Goal: Understand process/instructions: Learn how to perform a task or action

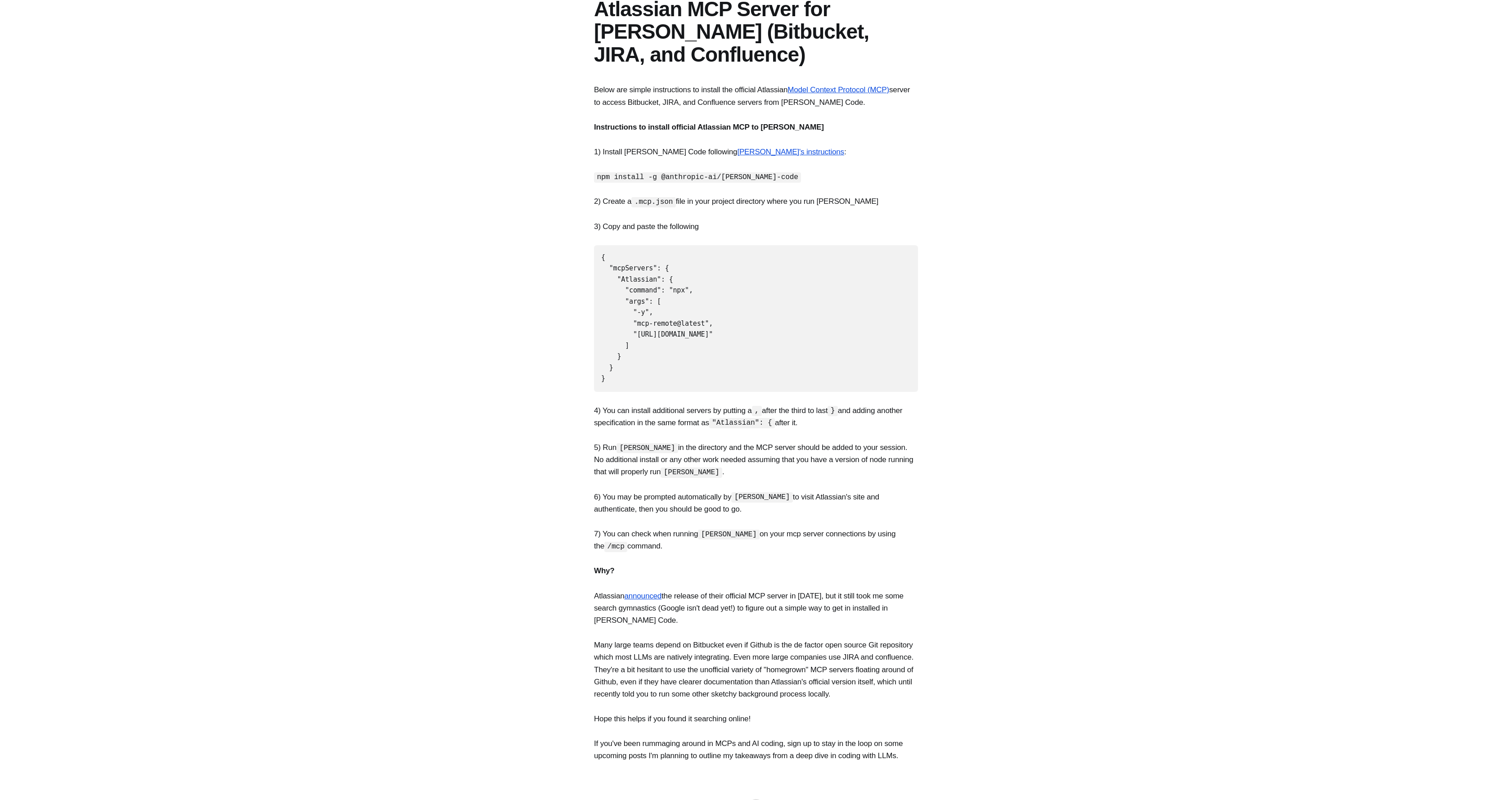
scroll to position [112, 0]
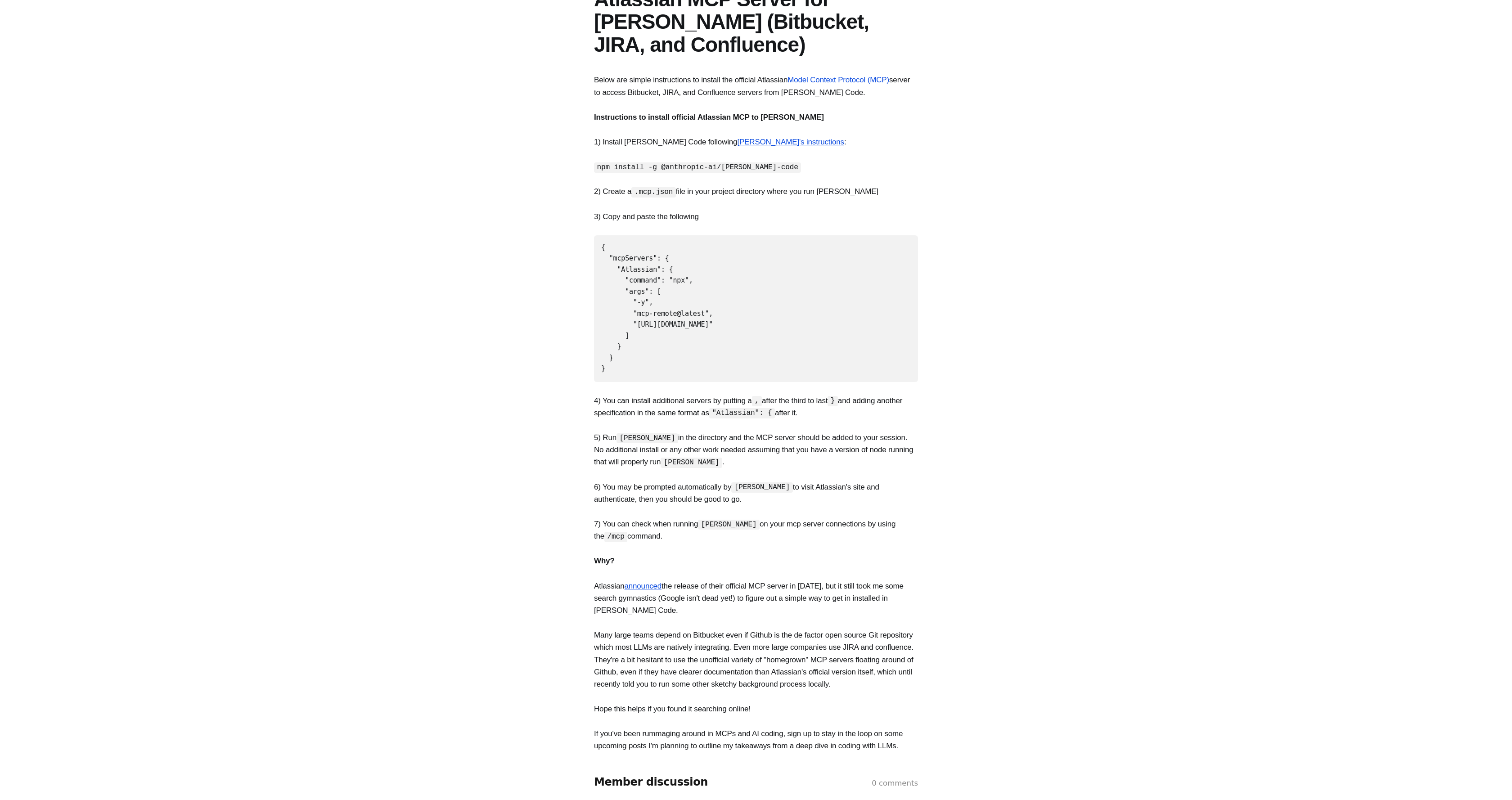
click at [706, 169] on code "npm install -g @anthropic-ai/[PERSON_NAME]-code" at bounding box center [698, 168] width 207 height 10
copy code "npm install -g @anthropic-ai/[PERSON_NAME]-code"
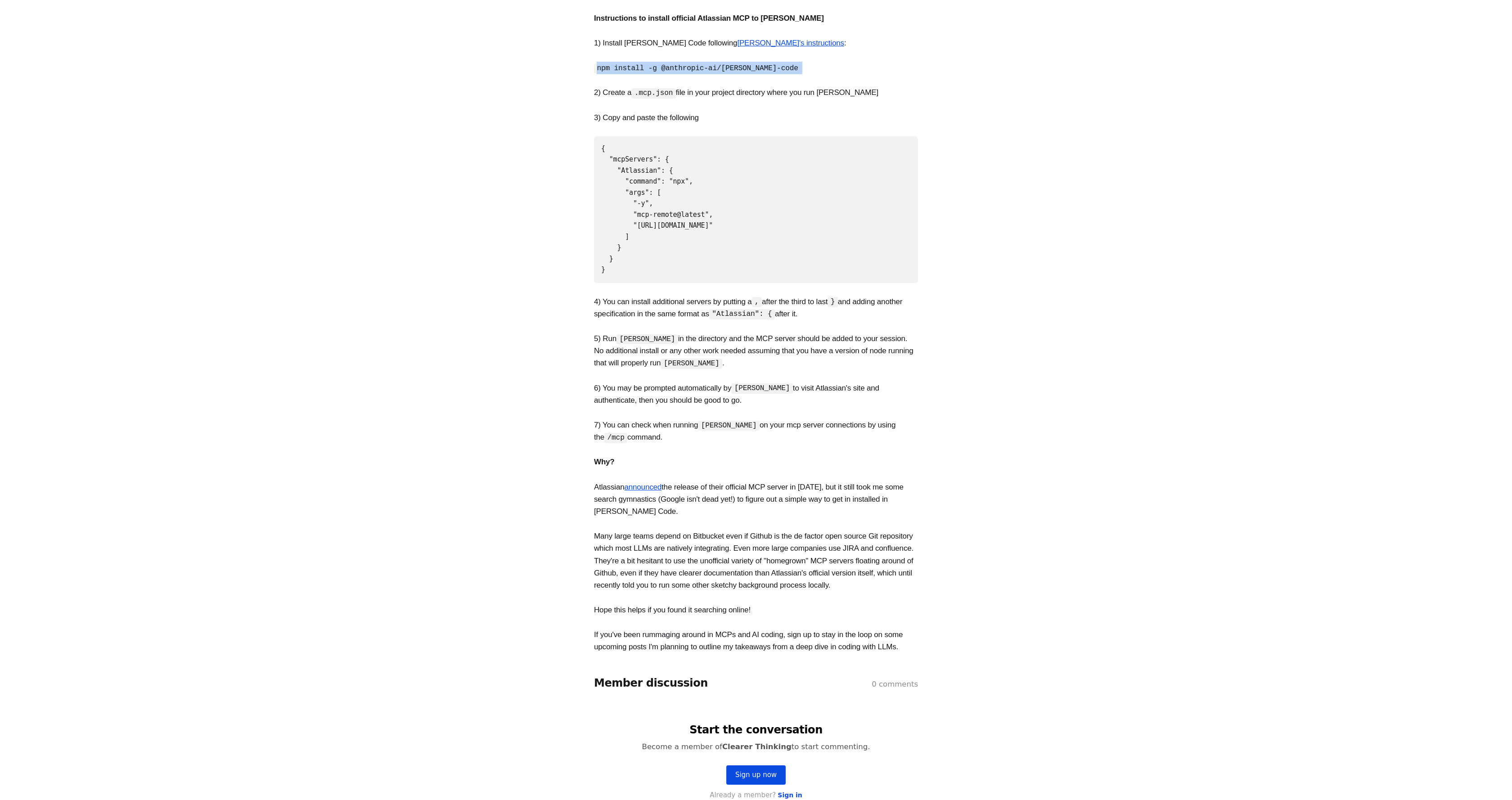
scroll to position [0, 0]
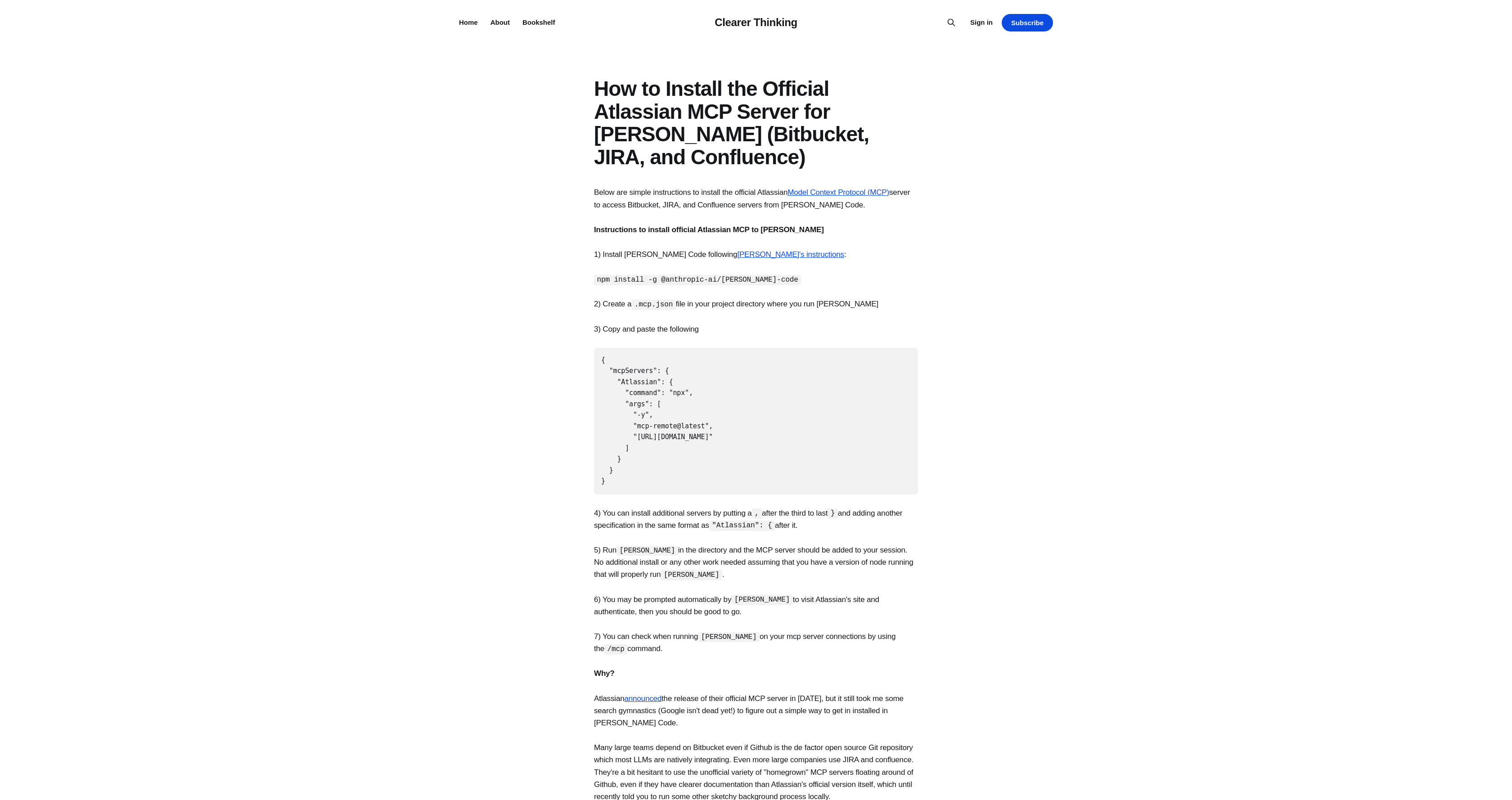
click at [744, 457] on pre "{ "mcpServers": { "Atlassian": { "command": "npx", "args": [ "-y", "mcp-remote@…" at bounding box center [756, 420] width 324 height 146
click at [690, 379] on pre "{ "mcpServers": { "Atlassian": { "command": "npx", "args": [ "-y", "mcp-remote@…" at bounding box center [756, 420] width 324 height 146
drag, startPoint x: 601, startPoint y: 358, endPoint x: 831, endPoint y: 477, distance: 259.0
click at [830, 477] on pre "{ "mcpServers": { "Atlassian": { "command": "npx", "args": [ "-y", "mcp-remote@…" at bounding box center [756, 420] width 324 height 146
click at [690, 403] on pre "{ "mcpServers": { "Atlassian": { "command": "npx", "args": [ "-y", "mcp-remote@…" at bounding box center [756, 420] width 324 height 146
